Goal: Task Accomplishment & Management: Use online tool/utility

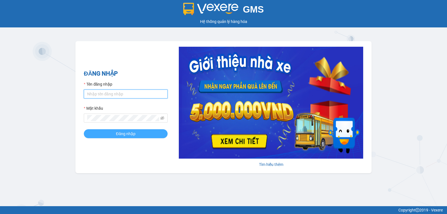
type input "phamanh.trungnga"
click at [115, 136] on button "Đăng nhập" at bounding box center [126, 133] width 84 height 9
